Goal: Task Accomplishment & Management: Manage account settings

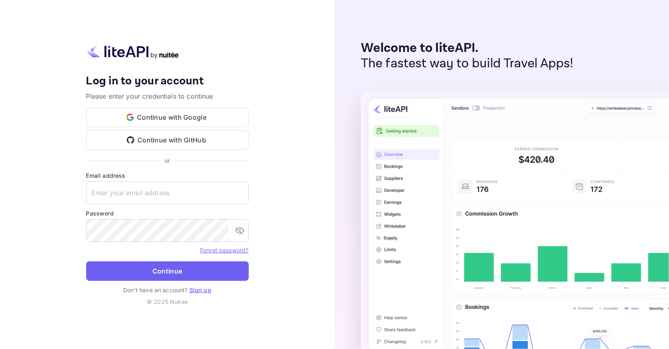
type input "u@[DOMAIN_NAME]"
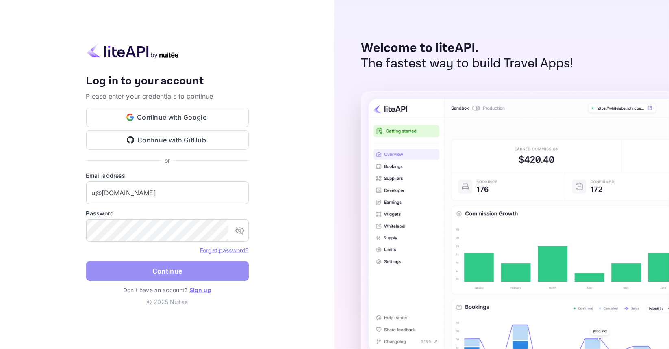
click at [171, 267] on button "Continue" at bounding box center [167, 272] width 163 height 20
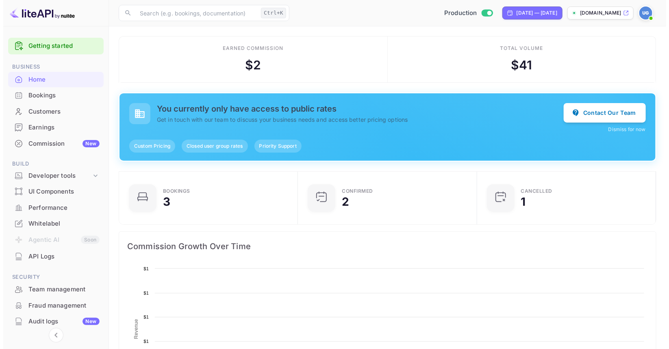
scroll to position [126, 168]
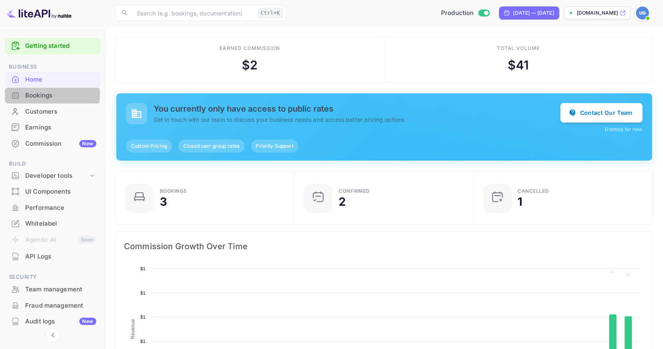
click at [45, 95] on div "Bookings" at bounding box center [60, 95] width 71 height 9
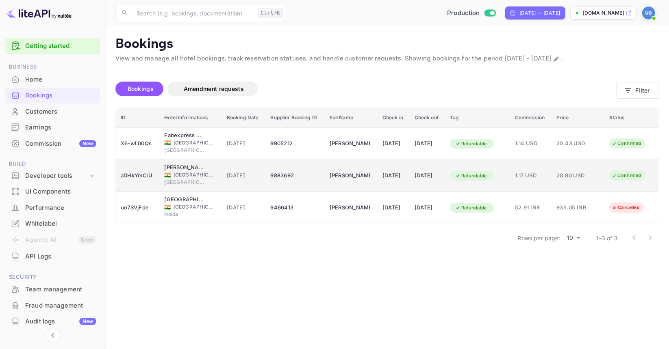
click at [590, 182] on td "20.80 USD" at bounding box center [577, 176] width 53 height 32
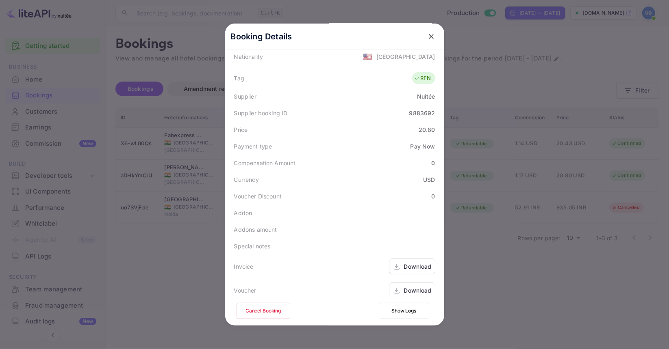
scroll to position [212, 0]
click at [269, 307] on button "Cancel Booking" at bounding box center [263, 311] width 54 height 16
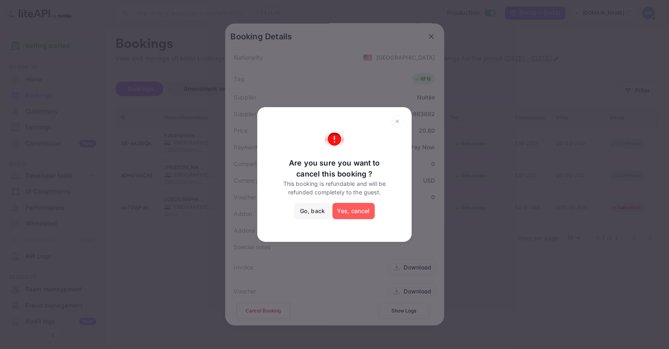
click at [357, 210] on button "Yes, cancel" at bounding box center [353, 211] width 42 height 16
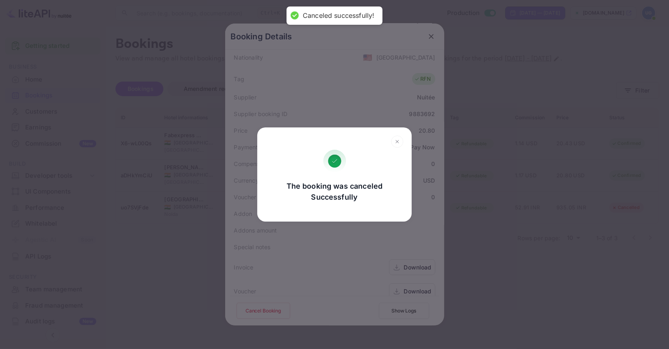
click at [391, 144] on icon at bounding box center [397, 142] width 13 height 12
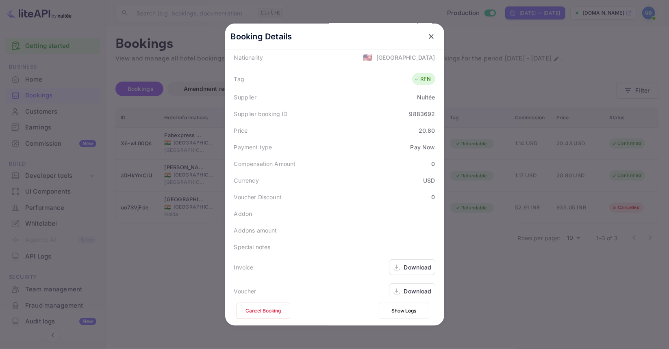
click at [430, 37] on icon "close" at bounding box center [431, 37] width 8 height 8
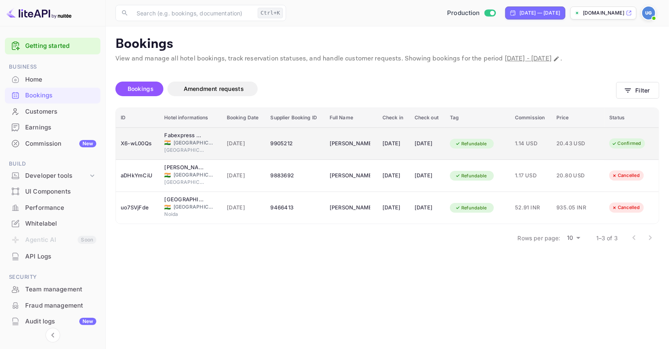
click at [597, 143] on span "20.43 USD" at bounding box center [576, 143] width 41 height 9
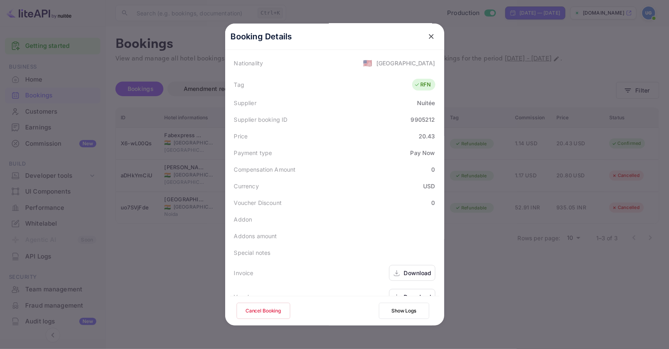
scroll to position [213, 0]
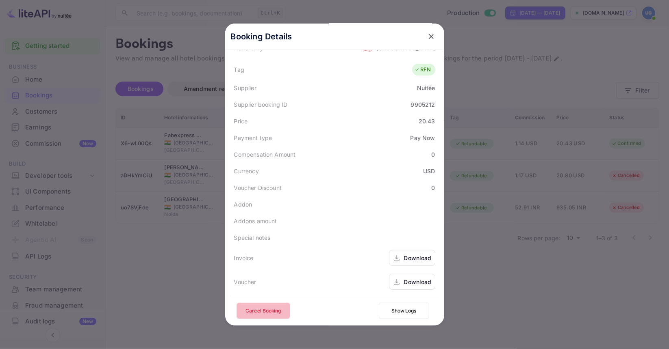
click at [257, 312] on button "Cancel Booking" at bounding box center [263, 311] width 54 height 16
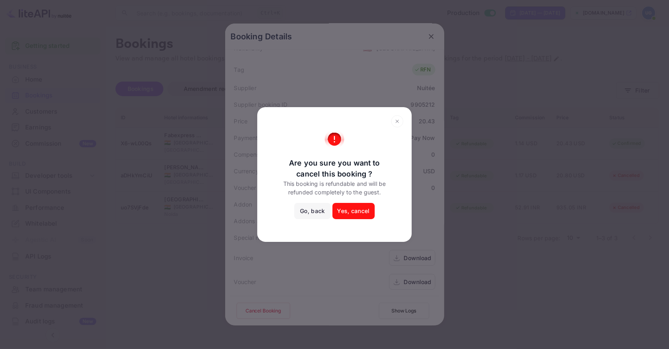
click at [348, 217] on button "Yes, cancel" at bounding box center [353, 211] width 42 height 16
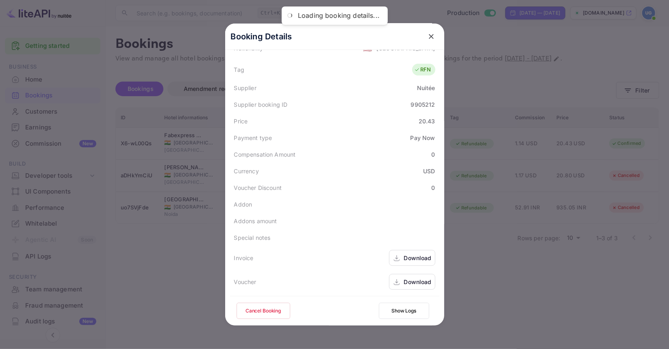
click at [430, 40] on icon "close" at bounding box center [431, 37] width 8 height 8
